Goal: Task Accomplishment & Management: Complete application form

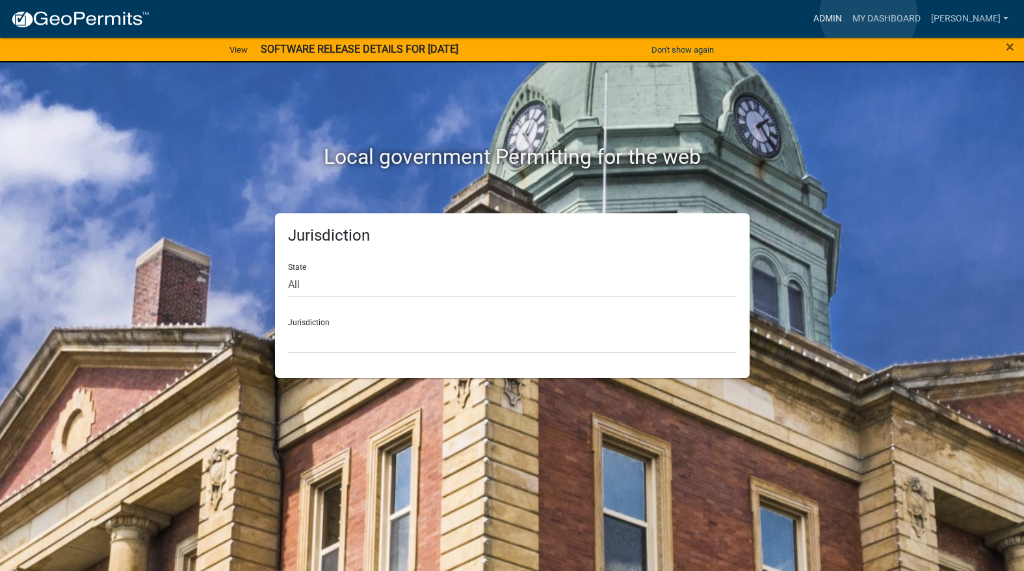
click at [847, 12] on link "Admin" at bounding box center [827, 19] width 39 height 25
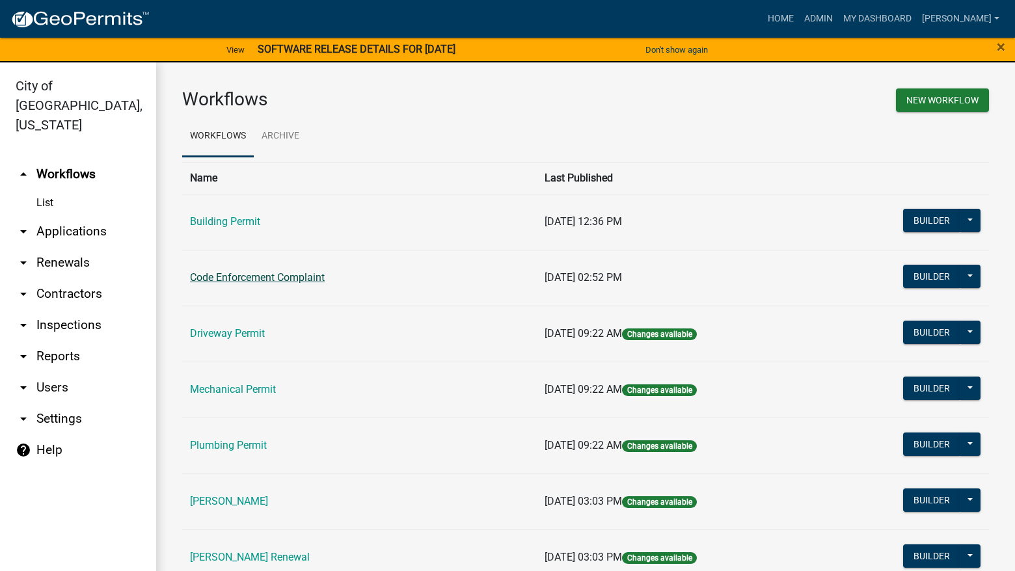
click at [255, 278] on link "Code Enforcement Complaint" at bounding box center [257, 277] width 135 height 12
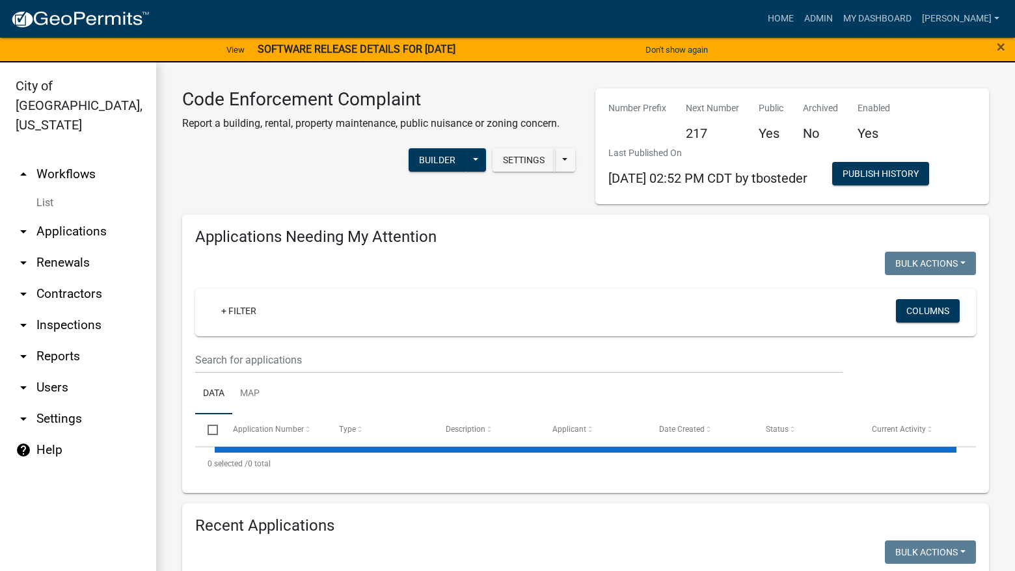
select select "3: 100"
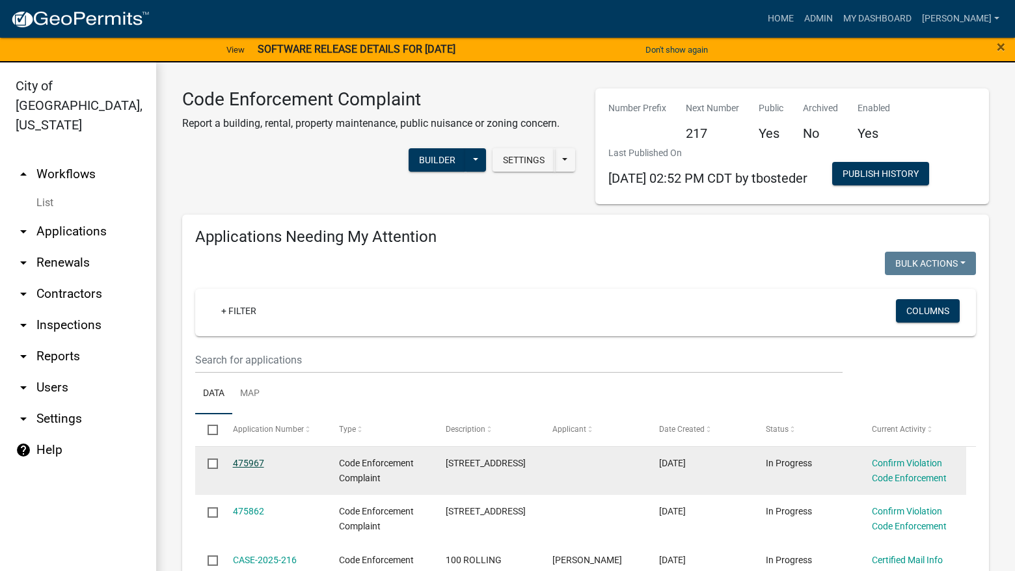
click at [259, 462] on link "475967" at bounding box center [248, 463] width 31 height 10
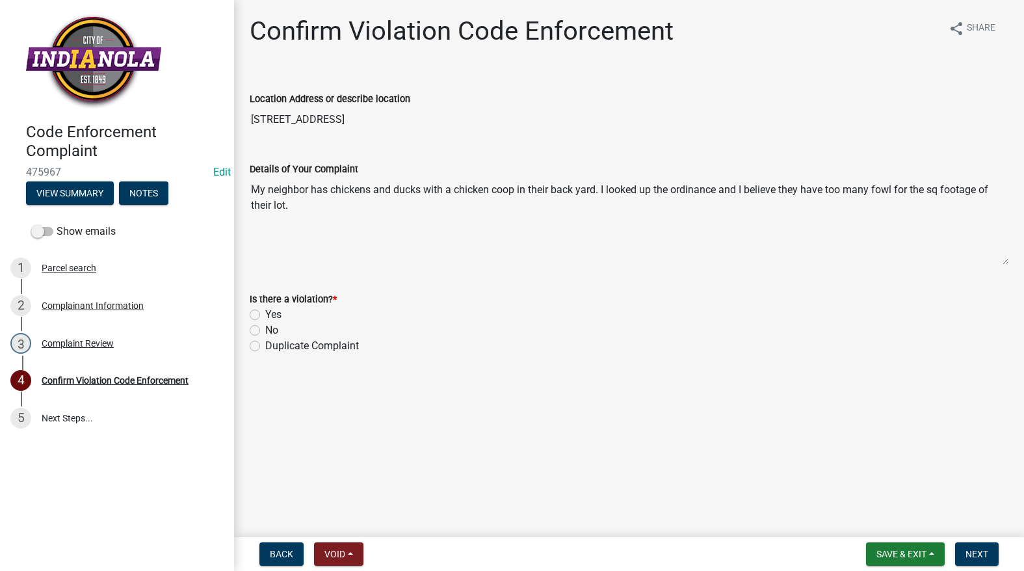
drag, startPoint x: 347, startPoint y: 119, endPoint x: 246, endPoint y: 134, distance: 101.9
click at [246, 136] on div "Confirm Violation Code Enforcement share Share Location Address or describe loc…" at bounding box center [629, 197] width 779 height 362
click at [79, 312] on div "2 Complainant Information" at bounding box center [111, 305] width 203 height 21
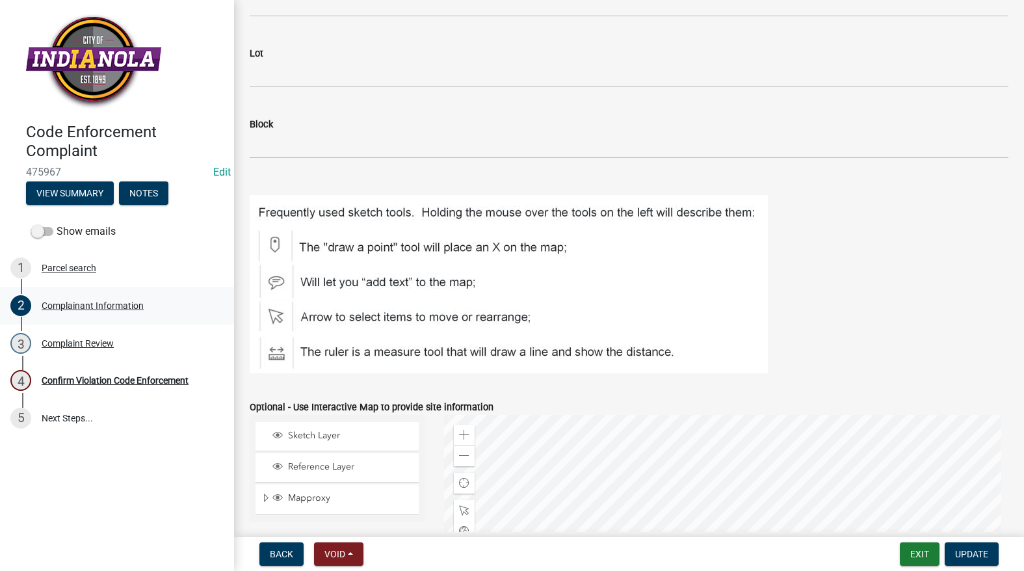
scroll to position [1558, 0]
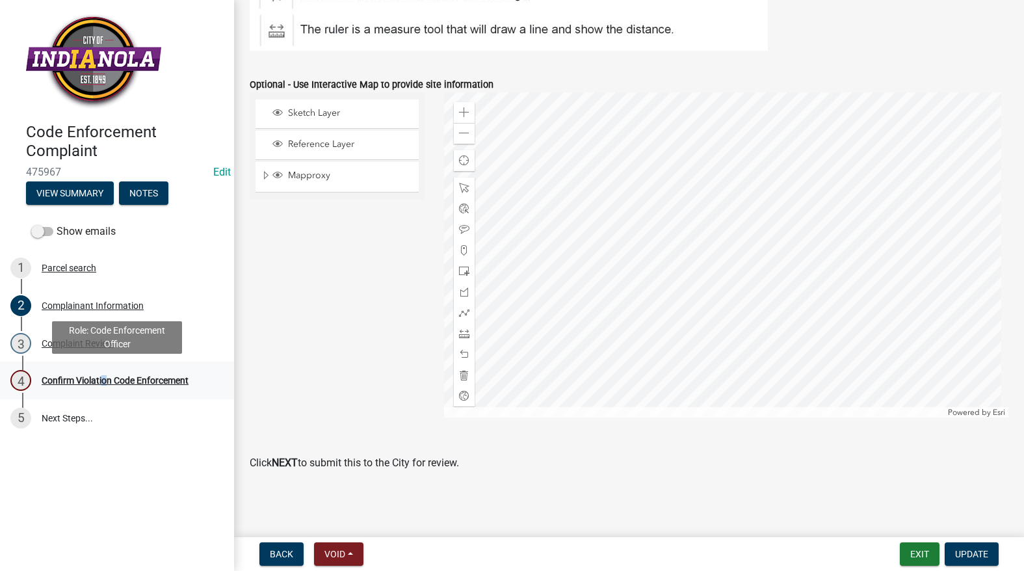
click at [101, 373] on div "4 Confirm Violation Code Enforcement" at bounding box center [111, 380] width 203 height 21
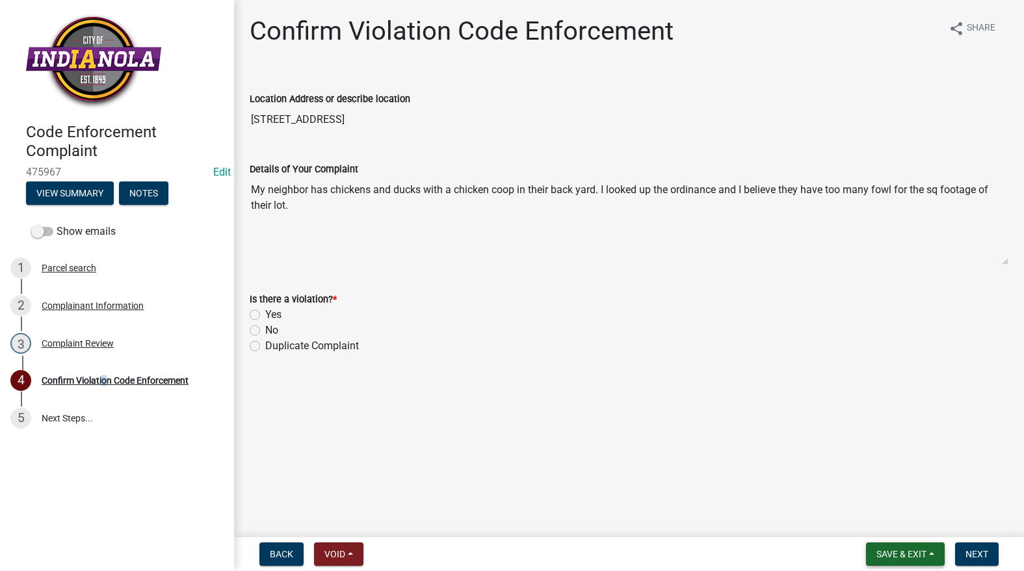
click at [908, 553] on span "Save & Exit" at bounding box center [902, 554] width 50 height 10
click at [883, 526] on button "Save & Exit" at bounding box center [893, 520] width 104 height 31
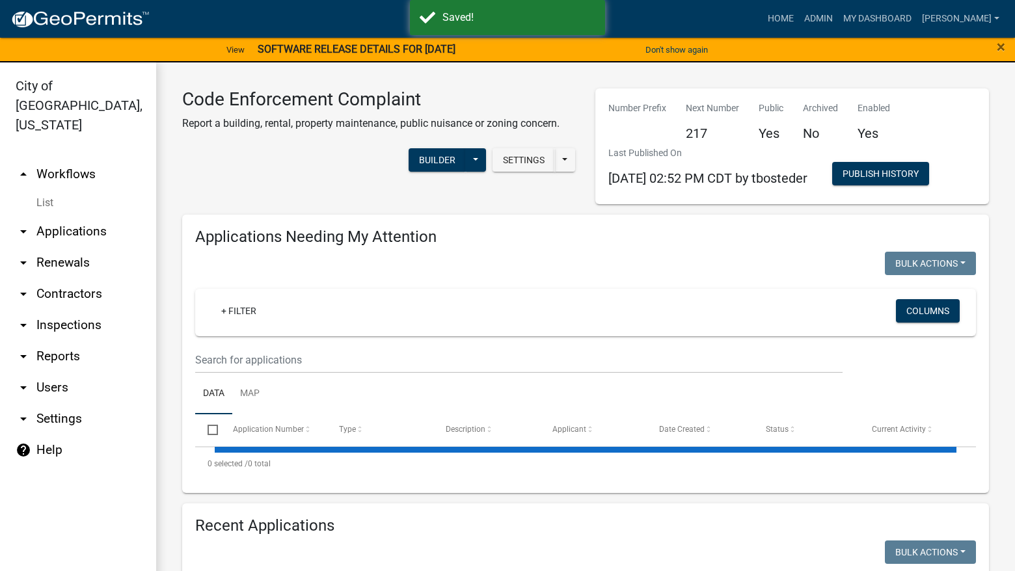
select select "3: 100"
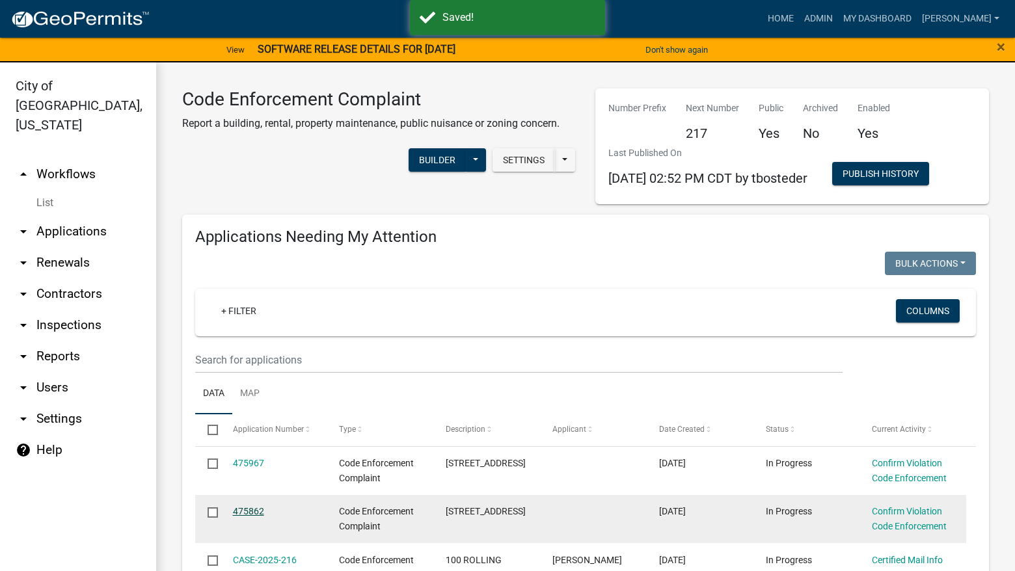
click at [248, 511] on link "475862" at bounding box center [248, 511] width 31 height 10
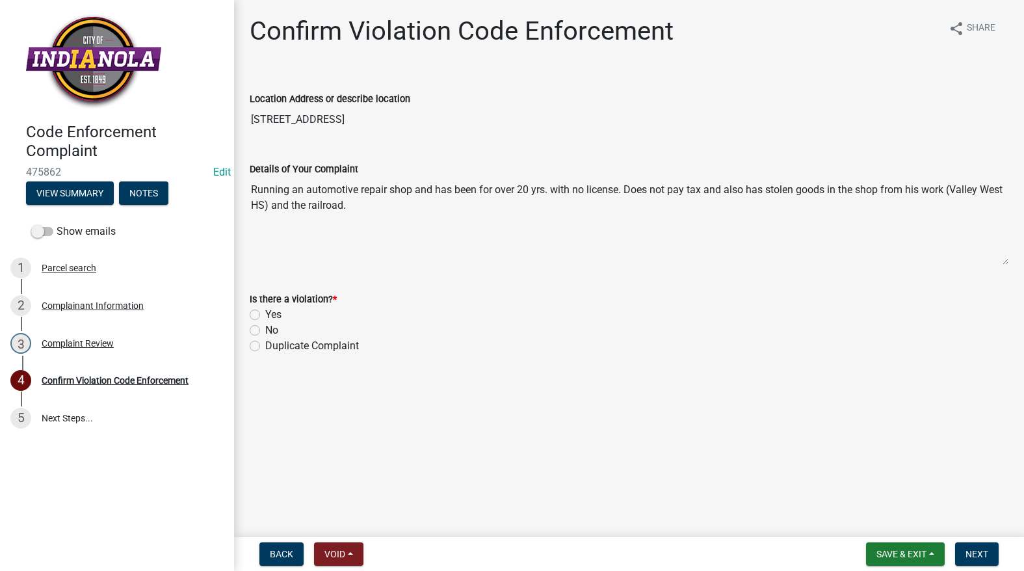
drag, startPoint x: 339, startPoint y: 122, endPoint x: 252, endPoint y: 131, distance: 86.9
click at [252, 131] on input "303 E SALEM AVE" at bounding box center [629, 120] width 759 height 26
click at [91, 305] on div "Complainant Information" at bounding box center [93, 305] width 102 height 9
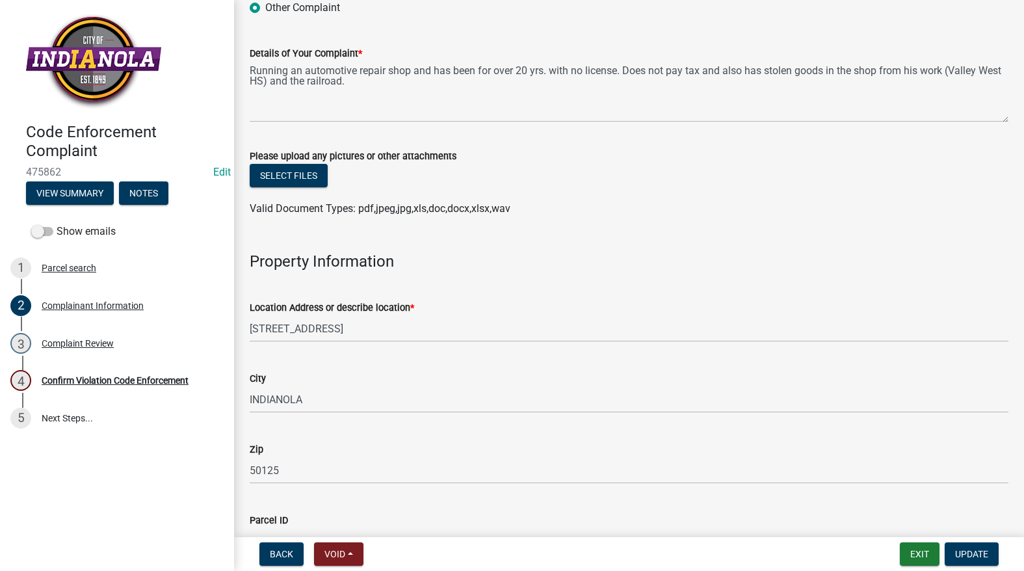
scroll to position [455, 0]
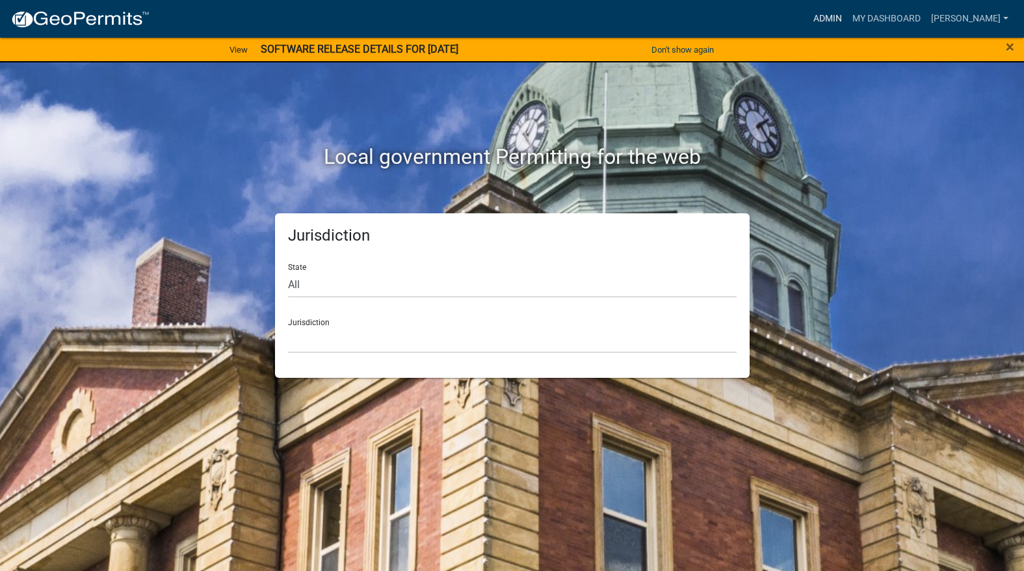
click at [847, 15] on link "Admin" at bounding box center [827, 19] width 39 height 25
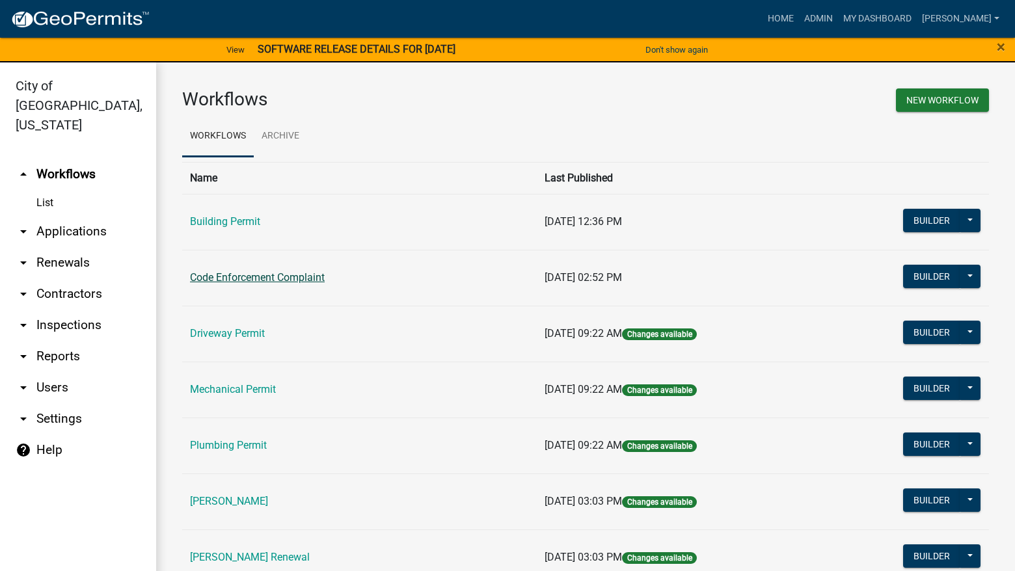
click at [315, 273] on link "Code Enforcement Complaint" at bounding box center [257, 277] width 135 height 12
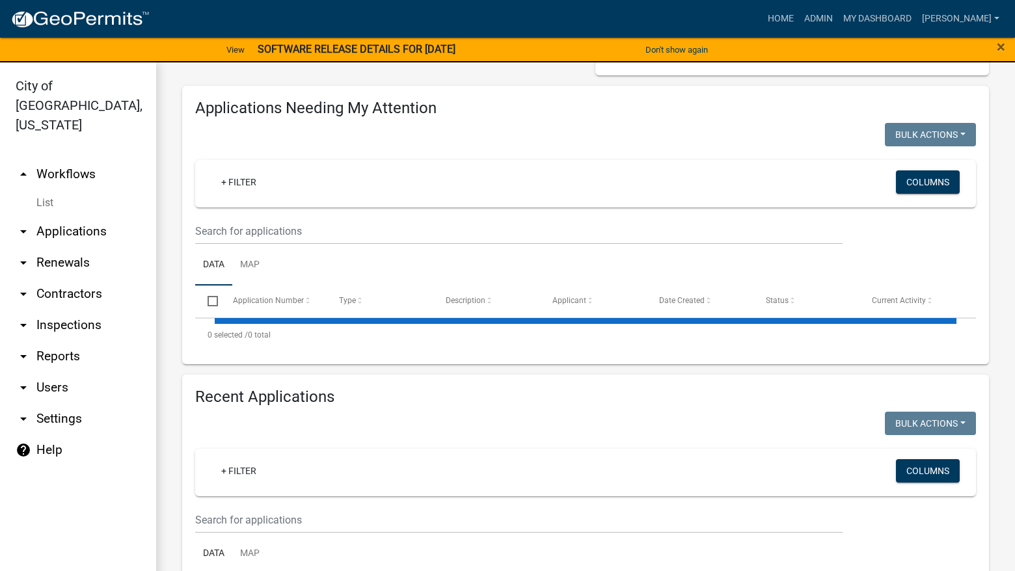
scroll to position [130, 0]
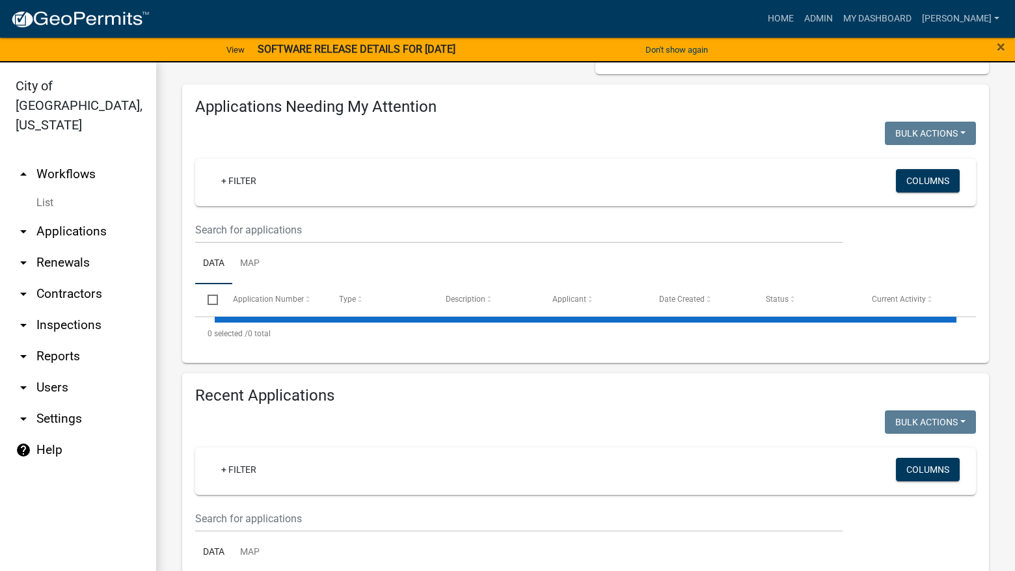
select select "3: 100"
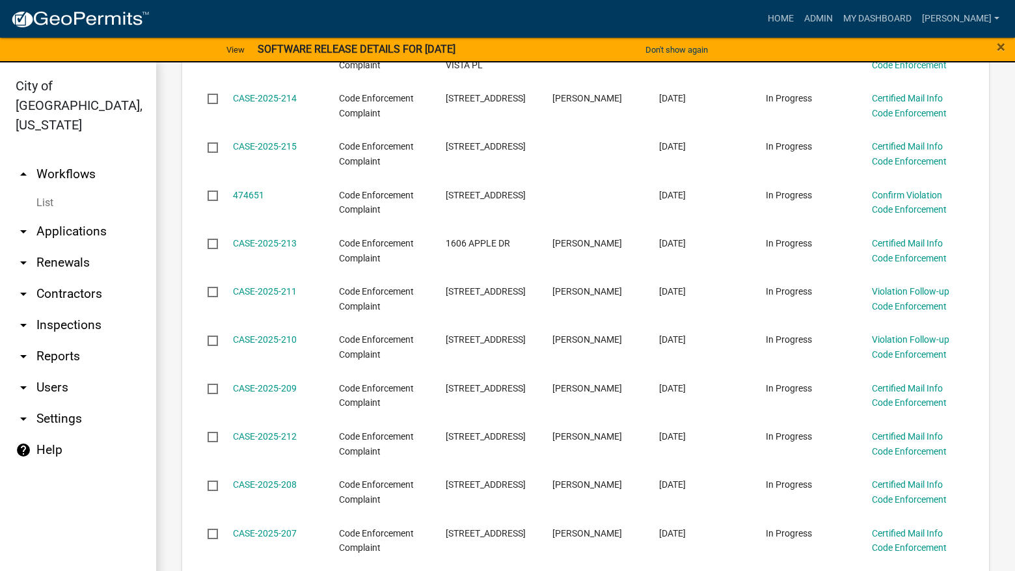
scroll to position [520, 0]
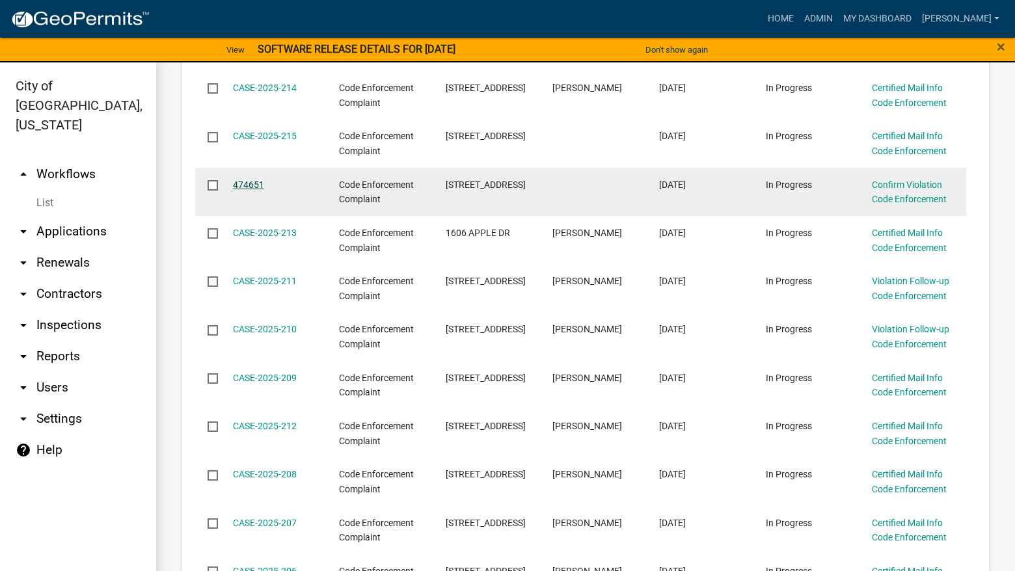
click at [255, 184] on link "474651" at bounding box center [248, 185] width 31 height 10
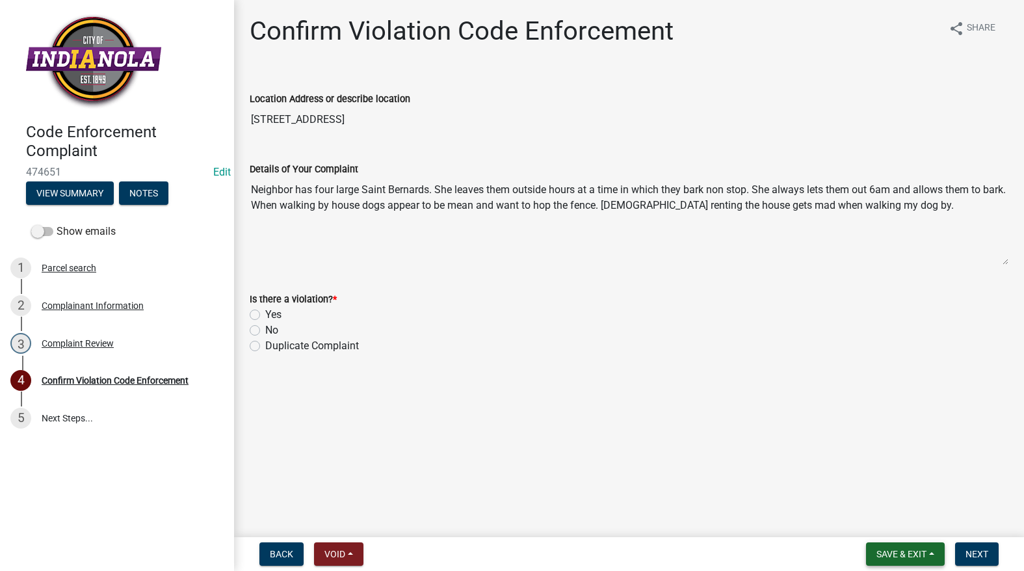
click at [892, 559] on span "Save & Exit" at bounding box center [902, 554] width 50 height 10
click at [895, 514] on button "Save & Exit" at bounding box center [893, 520] width 104 height 31
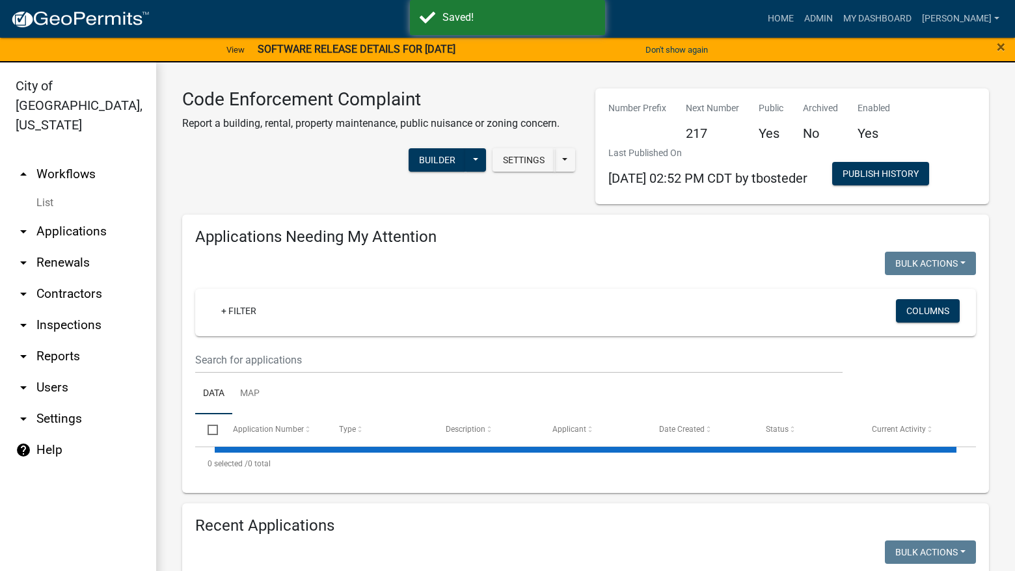
select select "3: 100"
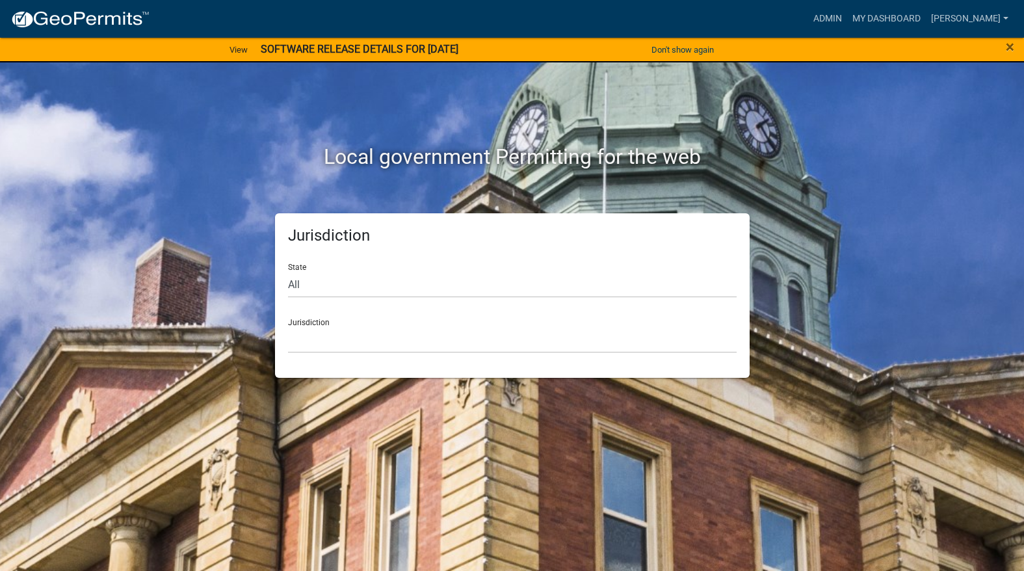
click at [871, 5] on nav "more_horiz Admin My Dashboard [PERSON_NAME] Admin Account Logout" at bounding box center [512, 19] width 1024 height 38
click at [847, 23] on link "Admin" at bounding box center [827, 19] width 39 height 25
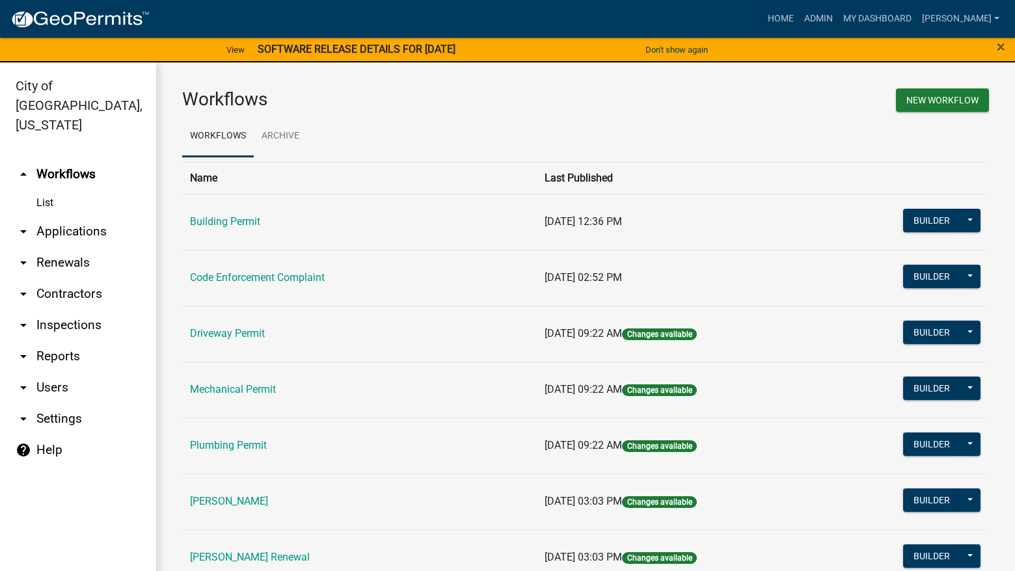
click at [277, 277] on link "Code Enforcement Complaint" at bounding box center [257, 277] width 135 height 12
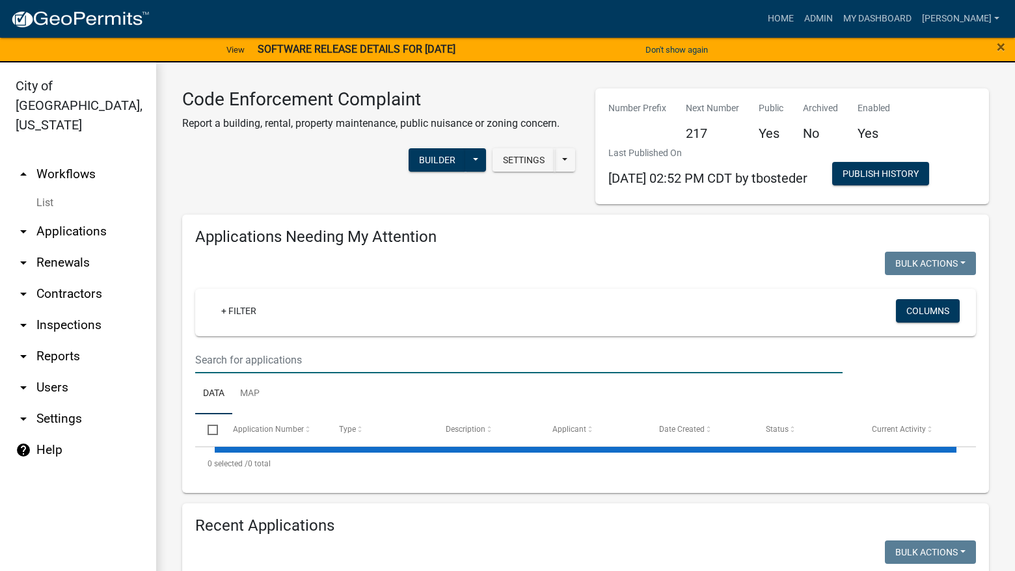
click at [263, 356] on input "text" at bounding box center [518, 360] width 647 height 27
select select "3: 100"
type input "4882"
select select "3: 100"
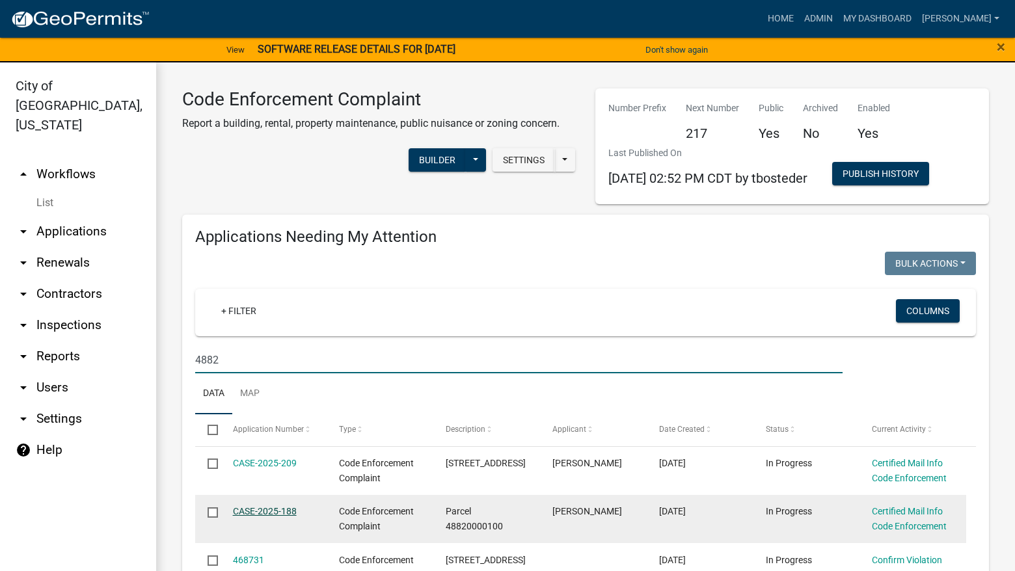
type input "4882"
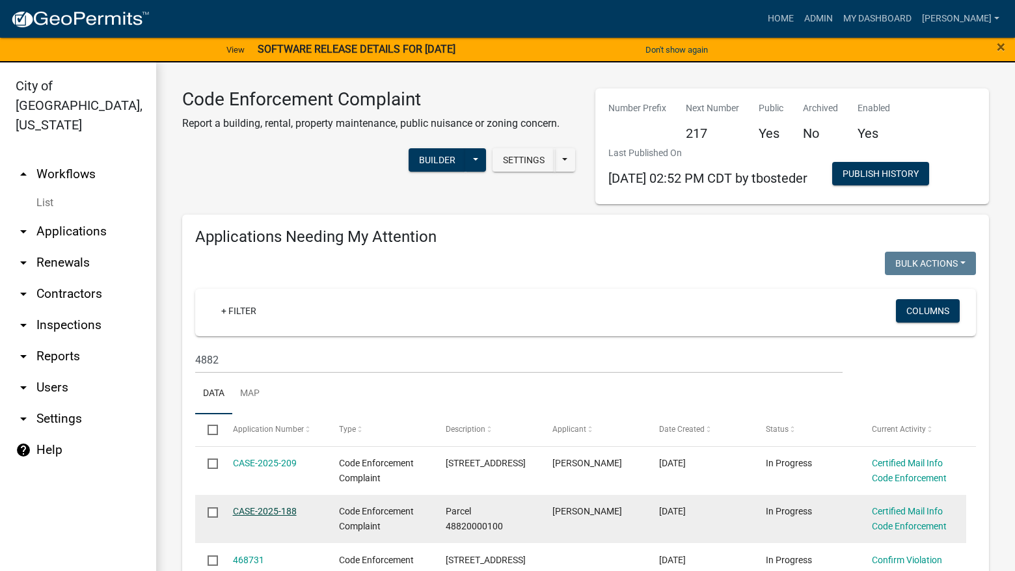
click at [278, 507] on link "CASE-2025-188" at bounding box center [265, 511] width 64 height 10
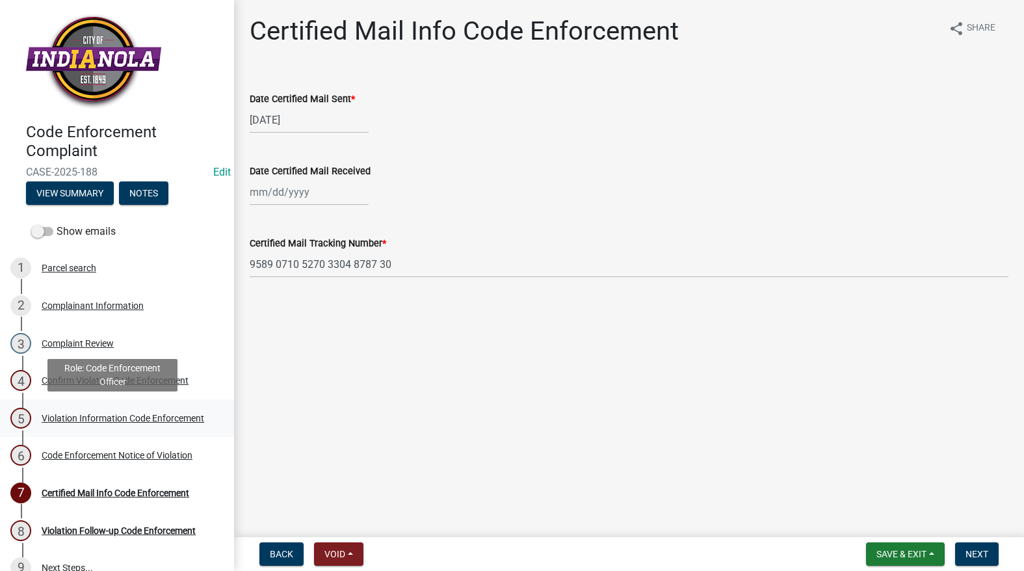
click at [57, 414] on div "Violation Information Code Enforcement" at bounding box center [123, 418] width 163 height 9
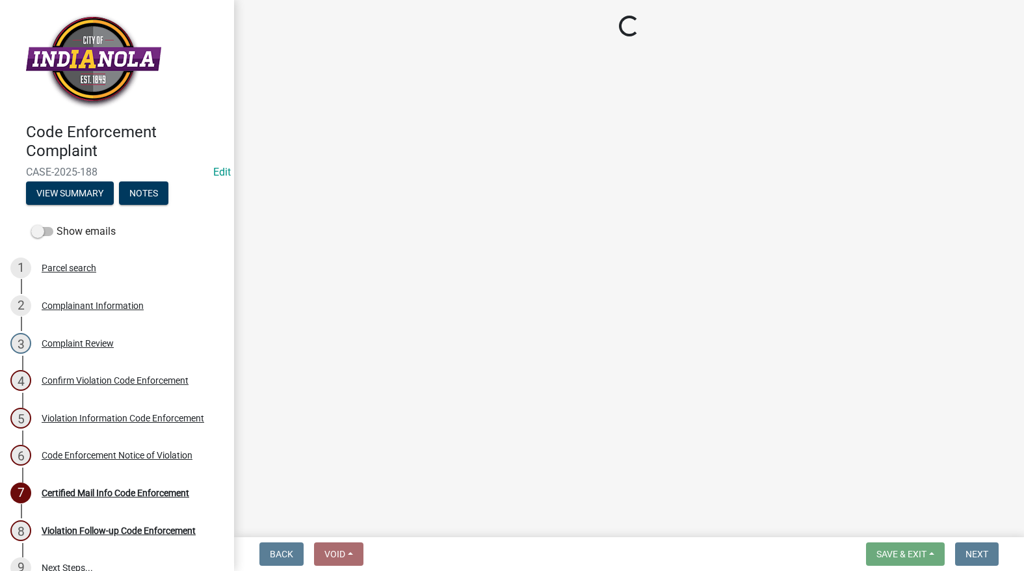
select select "634d5426-b8b3-48ee-aa1e-d523f7499186"
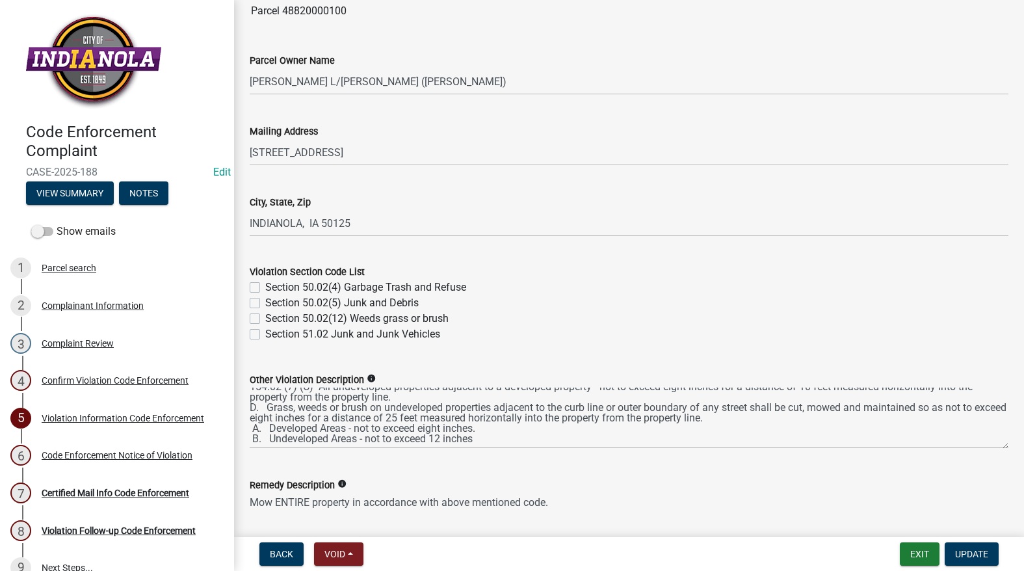
scroll to position [585, 0]
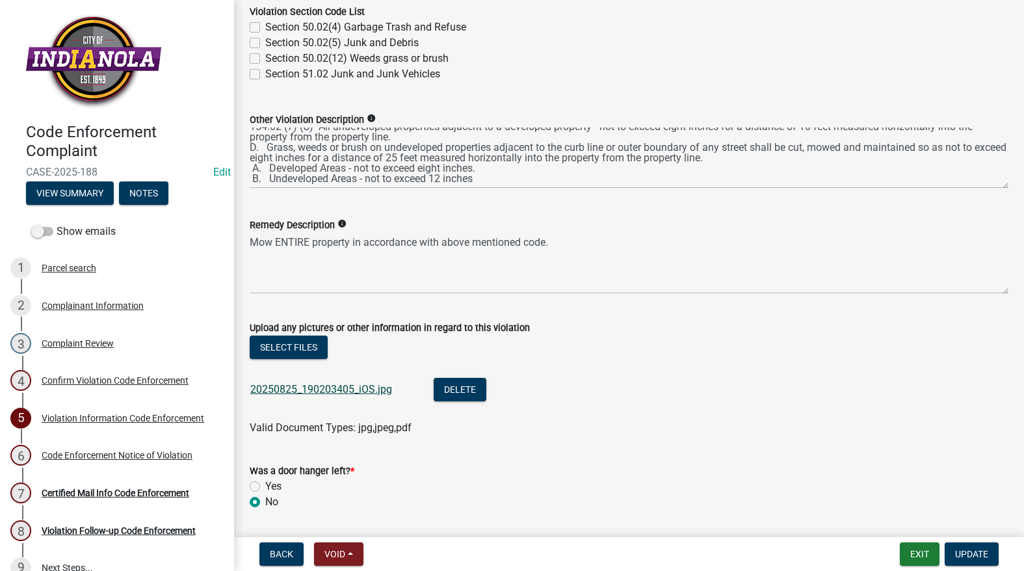
click at [289, 388] on link "20250825_190203405_iOS.jpg" at bounding box center [321, 389] width 142 height 12
click at [919, 553] on button "Exit" at bounding box center [920, 553] width 40 height 23
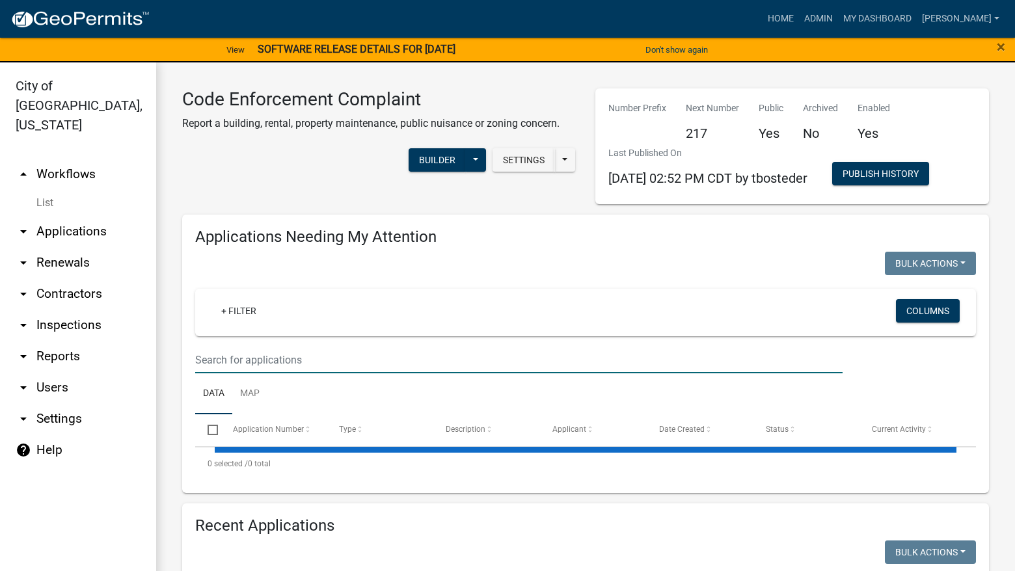
click at [449, 362] on input "text" at bounding box center [518, 360] width 647 height 27
select select "3: 100"
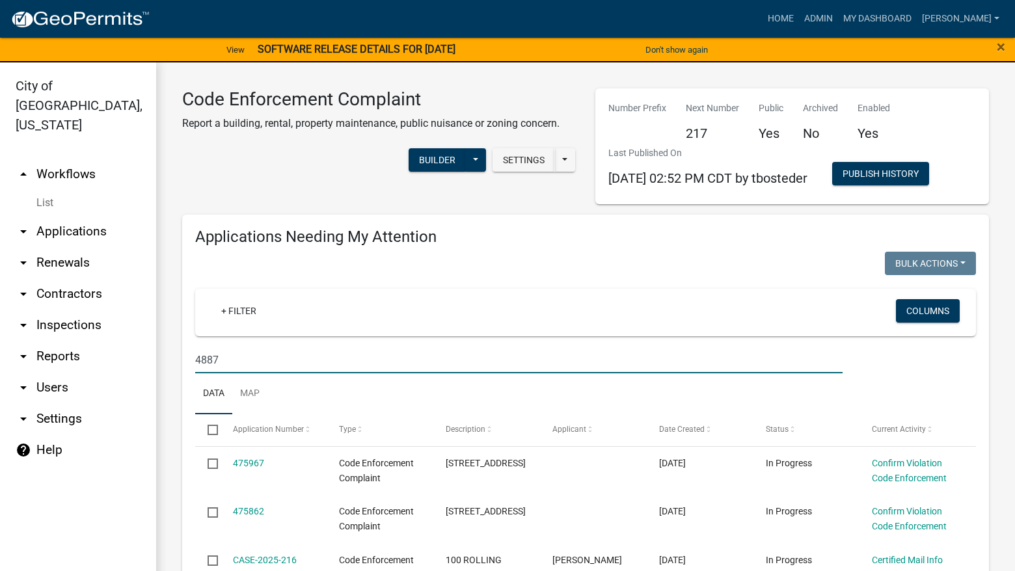
type input "4887"
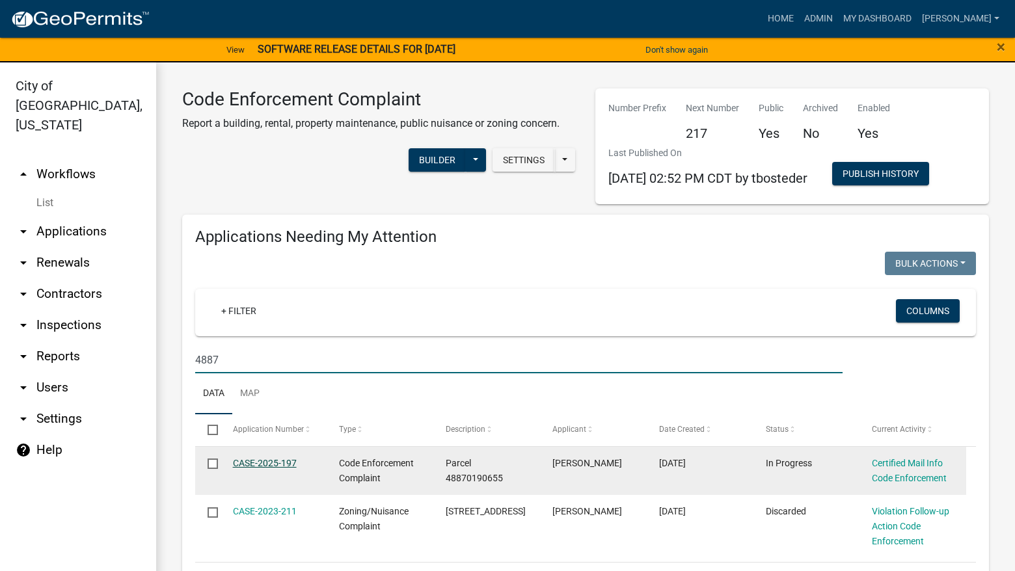
click at [254, 462] on link "CASE-2025-197" at bounding box center [265, 463] width 64 height 10
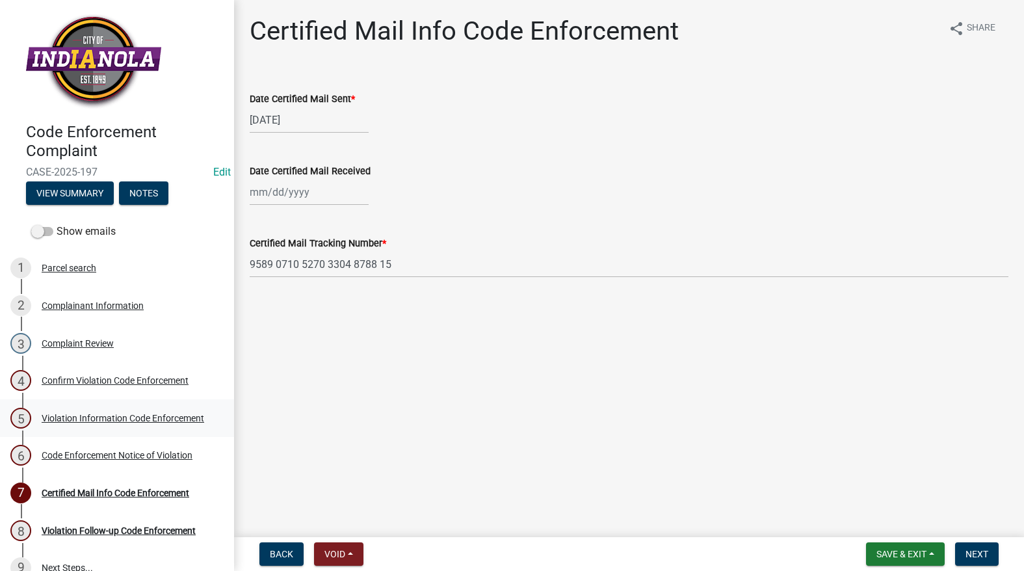
click at [84, 414] on div "Violation Information Code Enforcement" at bounding box center [123, 418] width 163 height 9
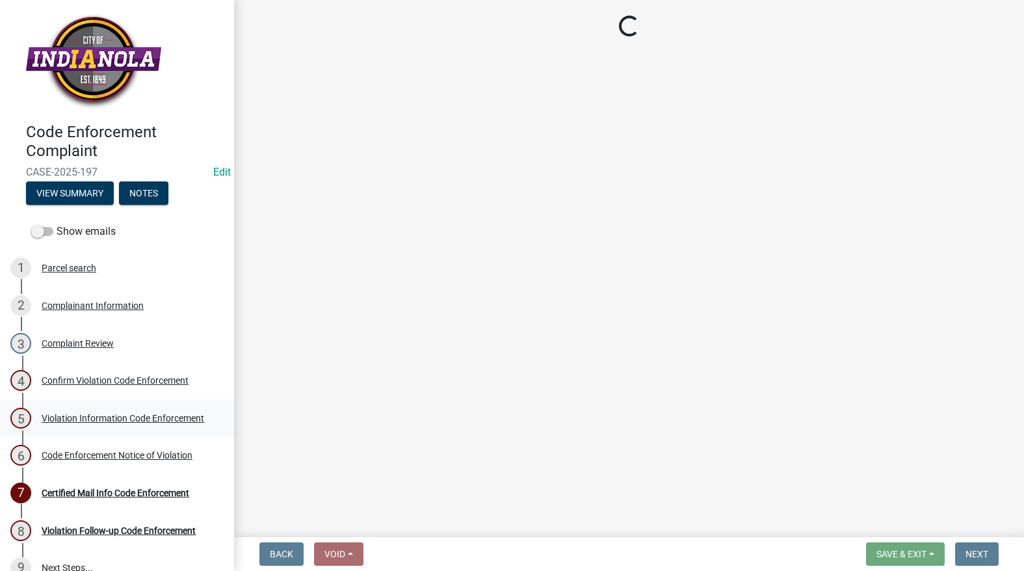
select select "634d5426-b8b3-48ee-aa1e-d523f7499186"
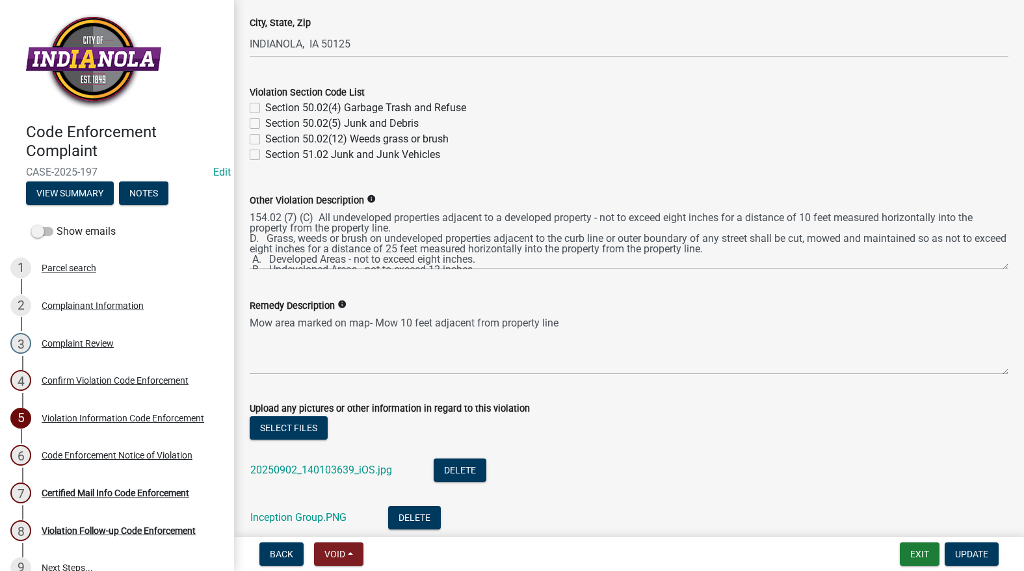
scroll to position [650, 0]
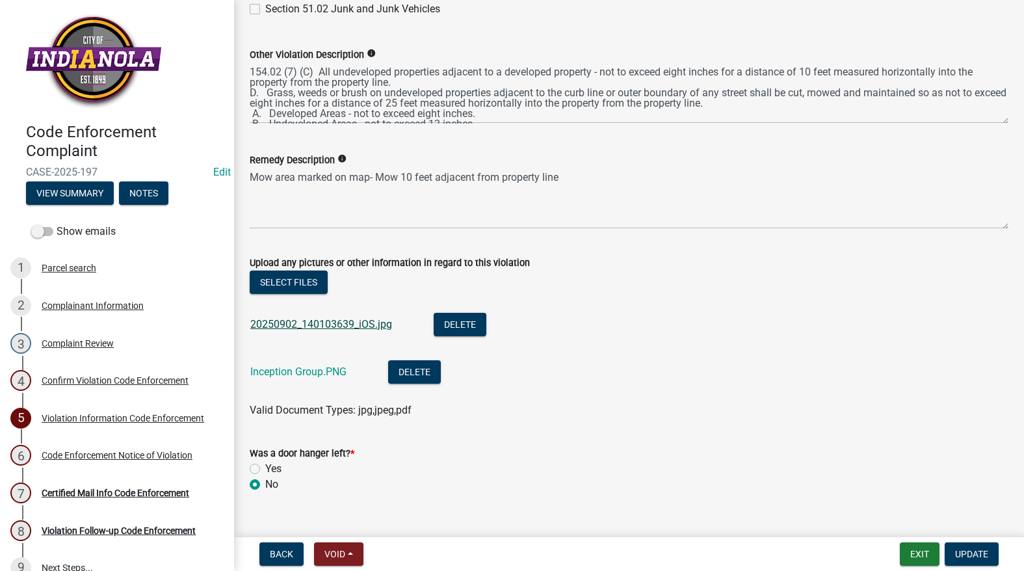
click at [327, 320] on link "20250902_140103639_iOS.jpg" at bounding box center [321, 324] width 142 height 12
